Goal: Information Seeking & Learning: Learn about a topic

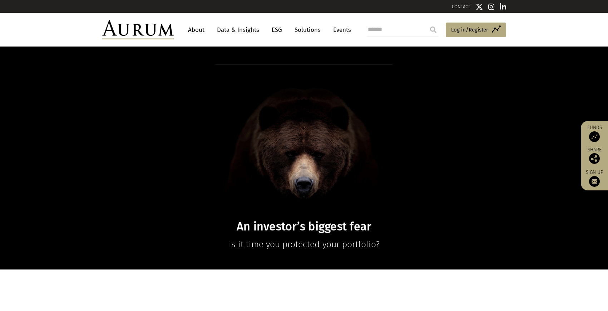
click at [278, 28] on link "ESG" at bounding box center [277, 29] width 18 height 13
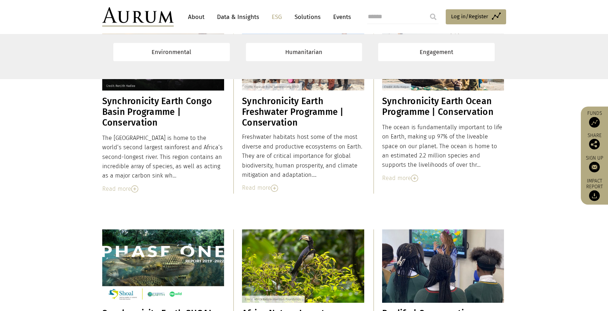
scroll to position [1072, 0]
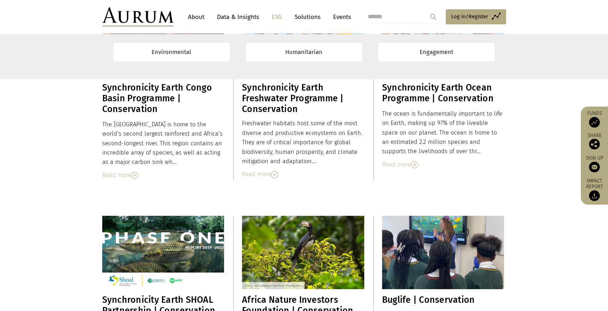
click at [259, 175] on div "Read more" at bounding box center [303, 174] width 122 height 9
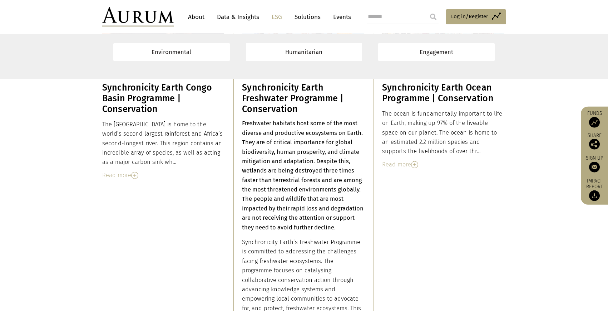
scroll to position [1206, 0]
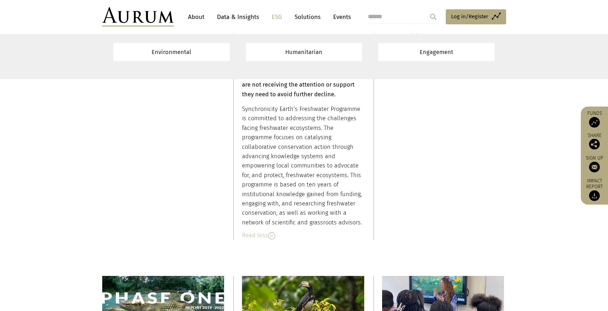
click at [257, 236] on div "Read less" at bounding box center [303, 235] width 122 height 9
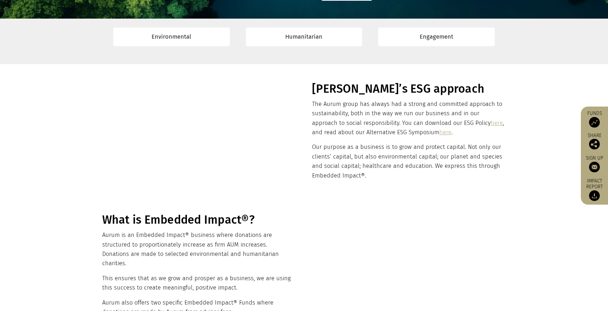
scroll to position [0, 0]
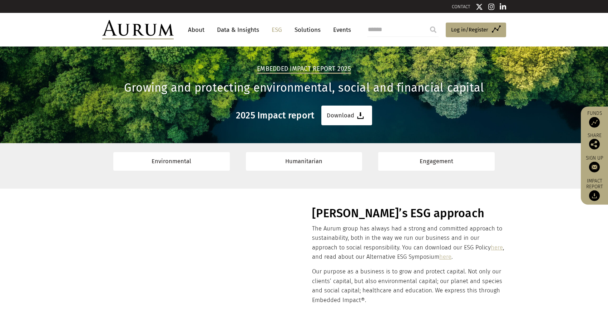
click at [265, 180] on section "Environmental Humanitarian Engagement" at bounding box center [304, 165] width 608 height 45
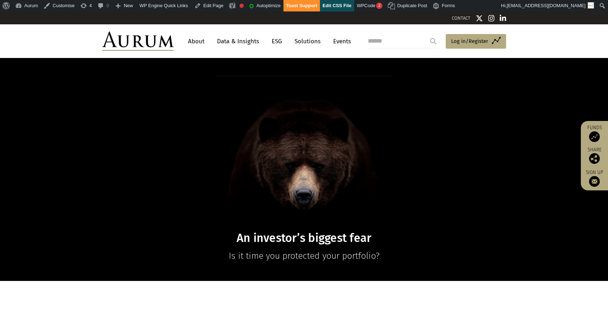
click at [275, 38] on link "ESG" at bounding box center [277, 41] width 18 height 13
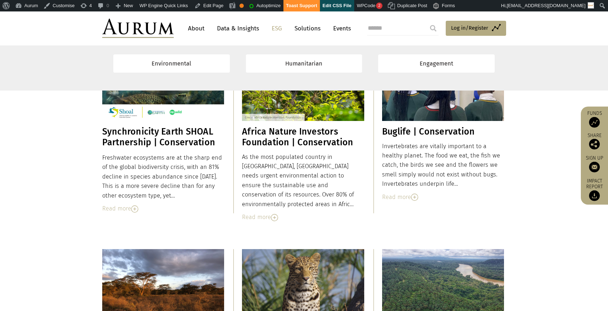
scroll to position [1274, 0]
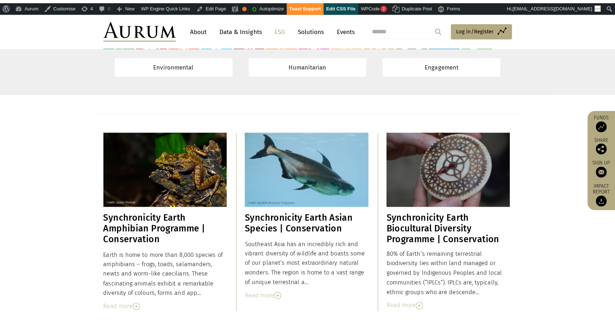
scroll to position [750, 0]
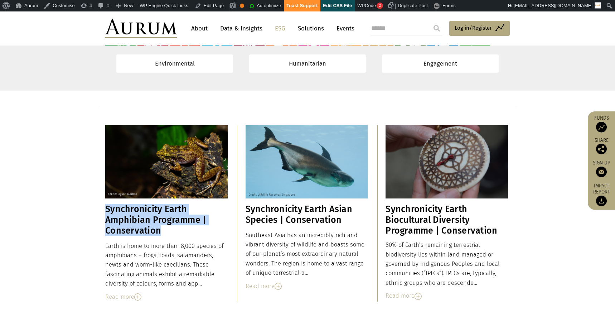
drag, startPoint x: 165, startPoint y: 233, endPoint x: 107, endPoint y: 210, distance: 62.2
click at [107, 210] on h3 "Synchronicity Earth Amphibian Programme | Conservation" at bounding box center [166, 220] width 122 height 32
copy h3 "Synchronicity Earth Amphibian Programme | Conservation"
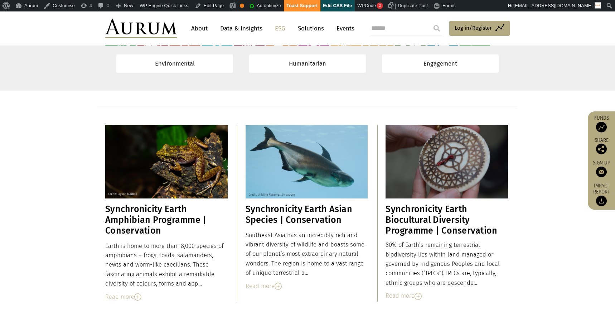
click at [129, 296] on div "Read more" at bounding box center [166, 296] width 122 height 9
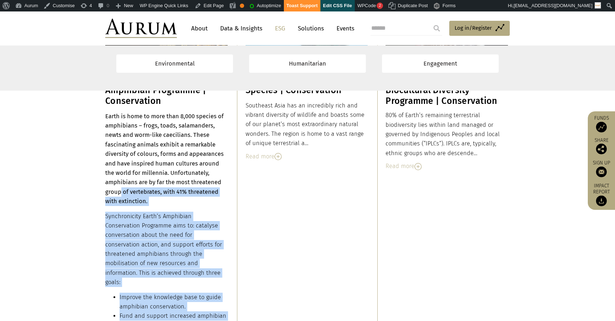
scroll to position [878, 0]
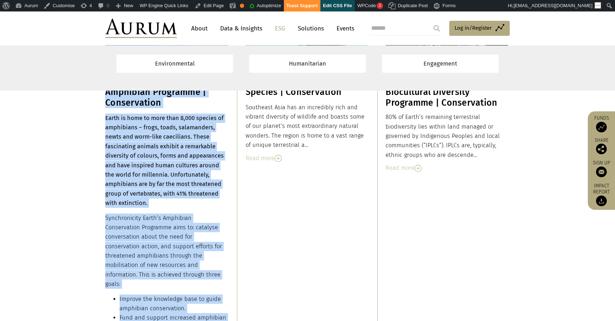
drag, startPoint x: 196, startPoint y: 280, endPoint x: 105, endPoint y: 119, distance: 185.2
click at [105, 119] on div "Earth is home to more than 8,000 species of amphibians – frogs, toads, salamand…" at bounding box center [166, 231] width 122 height 237
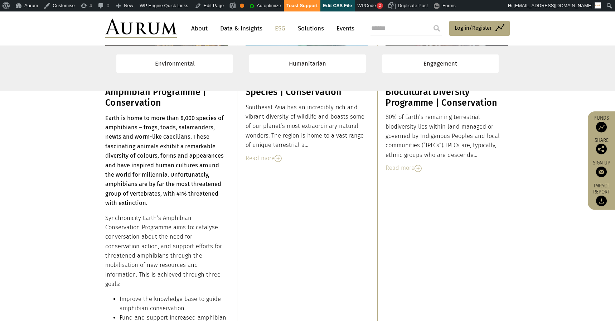
click at [110, 123] on div "Earth is home to more than 8,000 species of amphibians – frogs, toads, salamand…" at bounding box center [166, 231] width 122 height 237
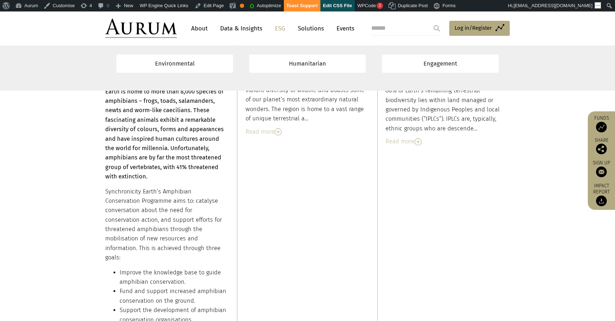
drag, startPoint x: 105, startPoint y: 116, endPoint x: 126, endPoint y: 137, distance: 30.1
click at [131, 156] on strong "Earth is home to more than 8,000 species of amphibians – frogs, toads, salamand…" at bounding box center [164, 134] width 118 height 92
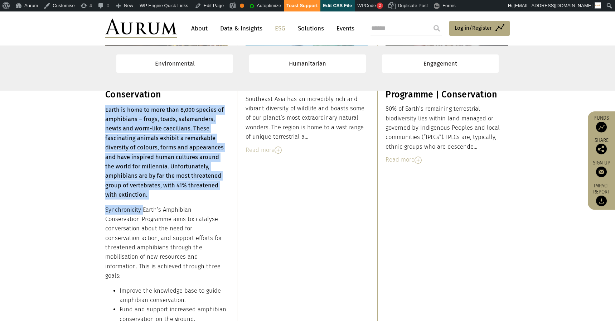
scroll to position [933, 0]
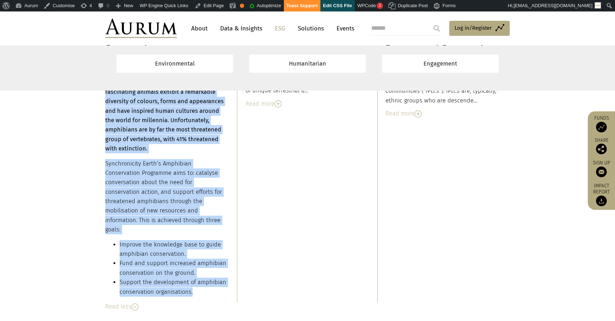
drag, startPoint x: 107, startPoint y: 150, endPoint x: 205, endPoint y: 283, distance: 165.8
click at [205, 283] on div "Earth is home to more than 8,000 species of amphibians – frogs, toads, salamand…" at bounding box center [166, 177] width 122 height 237
copy div "Earth is home to more than 8,000 species of amphibians – frogs, toads, salamand…"
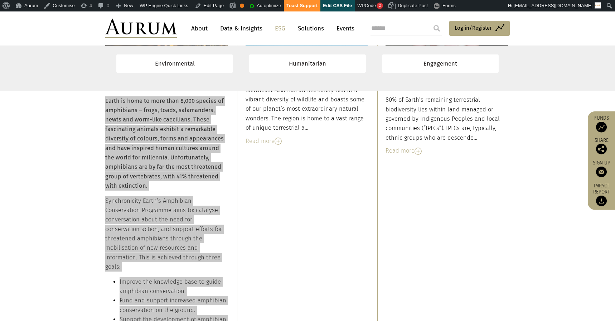
scroll to position [945, 0]
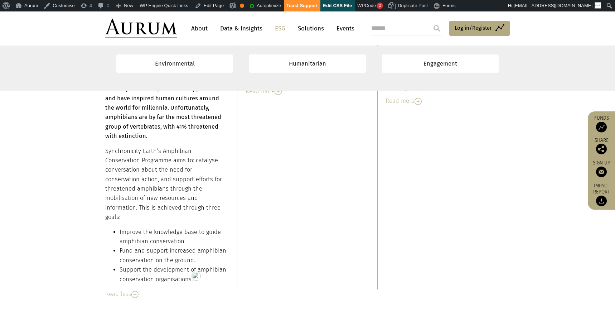
click at [124, 289] on div "Read less" at bounding box center [166, 293] width 122 height 9
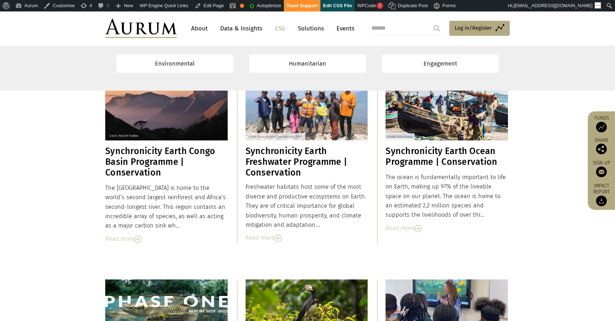
scroll to position [1022, 0]
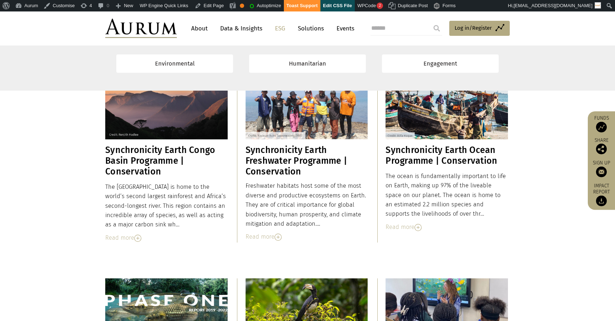
click at [129, 237] on div "Read more" at bounding box center [166, 237] width 122 height 9
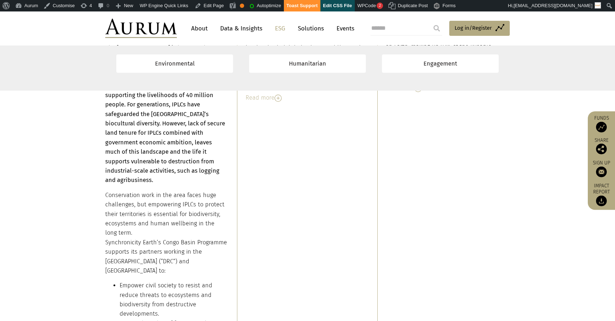
scroll to position [1303, 0]
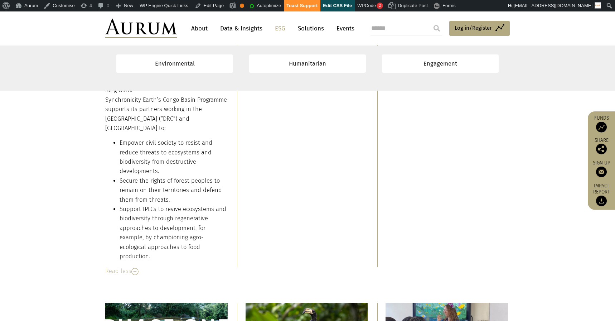
click at [119, 266] on div "Read less" at bounding box center [166, 270] width 122 height 9
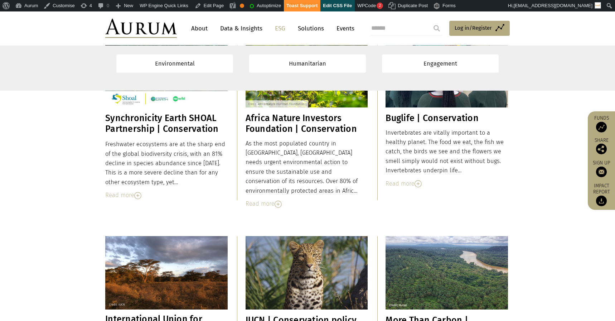
scroll to position [1250, 0]
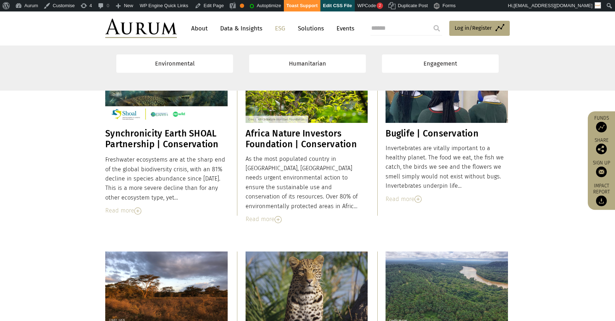
click at [272, 221] on section "Synchronicity Earth SHOAL Partnership | Conservation Freshwater ecosystems are …" at bounding box center [307, 131] width 615 height 201
click at [267, 214] on div "Read more" at bounding box center [306, 218] width 122 height 9
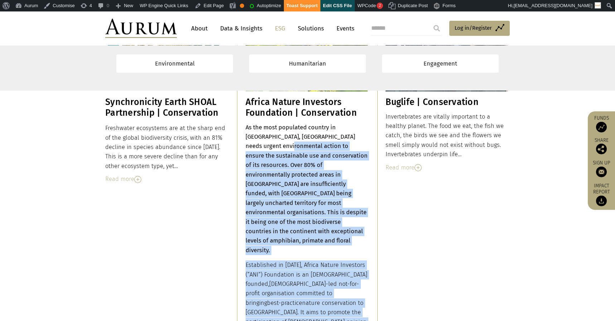
scroll to position [1269, 0]
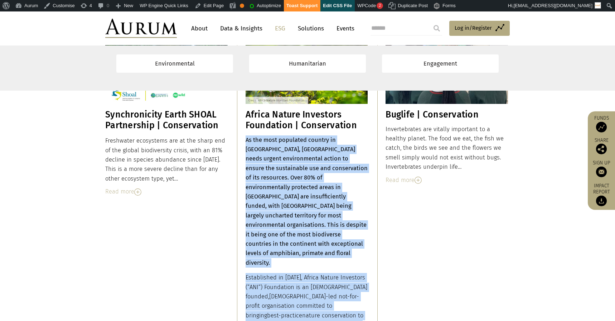
drag, startPoint x: 299, startPoint y: 155, endPoint x: 246, endPoint y: 140, distance: 55.0
copy div "Lo ips dolo sitametco adipisc el Seddoe, Tempori utlab etdolo magnaaliquaen adm…"
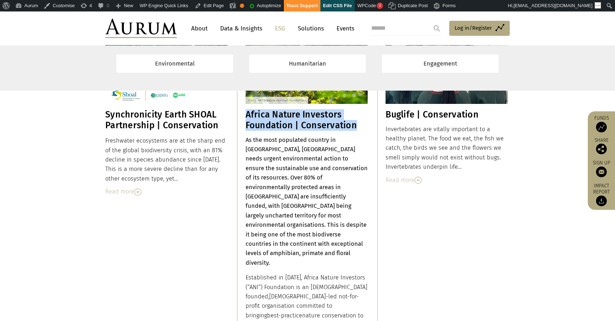
drag, startPoint x: 353, startPoint y: 124, endPoint x: 247, endPoint y: 116, distance: 105.8
click at [247, 116] on h3 "Africa Nature Investors Foundation | Conservation" at bounding box center [306, 119] width 122 height 21
copy h3 "Africa Nature Investors Foundation | Conservation"
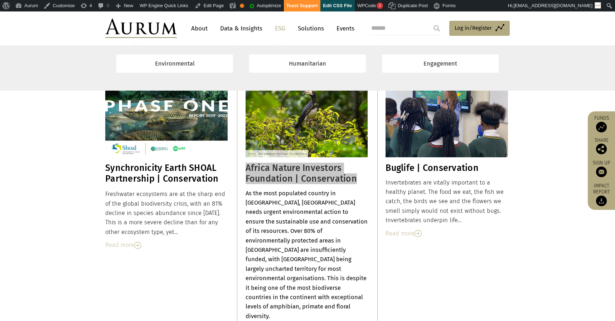
scroll to position [1124, 0]
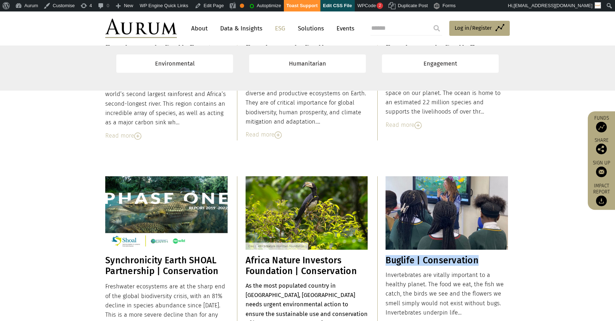
drag, startPoint x: 387, startPoint y: 260, endPoint x: 477, endPoint y: 258, distance: 89.8
click at [477, 258] on h3 "Buglife | Conservation" at bounding box center [446, 260] width 122 height 11
copy h3 "Buglife | Conservation"
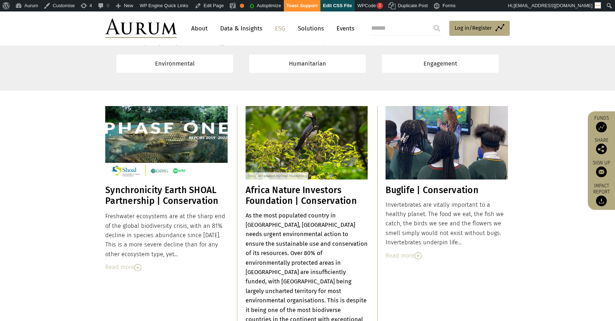
click at [410, 258] on div "Read more" at bounding box center [446, 255] width 122 height 9
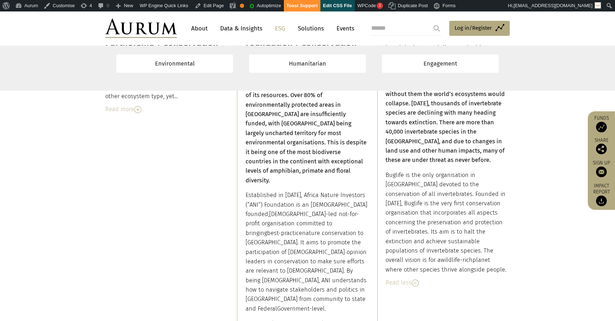
drag, startPoint x: 385, startPoint y: 205, endPoint x: 424, endPoint y: 265, distance: 71.4
click at [422, 271] on div "Invertebrates are vitally important to a healthy planet. The food we eat, the f…" at bounding box center [446, 158] width 122 height 232
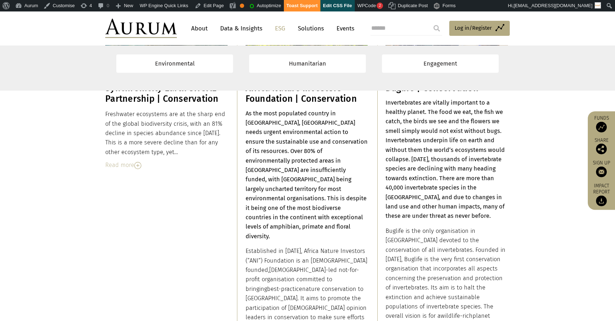
scroll to position [1221, 0]
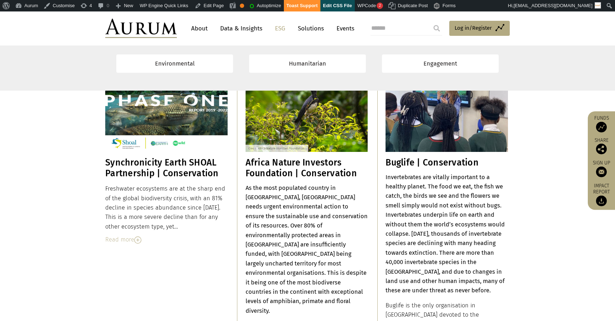
drag, startPoint x: 412, startPoint y: 267, endPoint x: 387, endPoint y: 179, distance: 92.0
click at [387, 179] on div "Invertebrates are vitally important to a healthy planet. The food we eat, the f…" at bounding box center [446, 288] width 122 height 232
copy div "nvertebrates are vitally important to a healthy planet. The food we eat, the fi…"
copy div "Invertebrates are vitally important to a healthy planet. The food we eat, the f…"
